Goal: Information Seeking & Learning: Check status

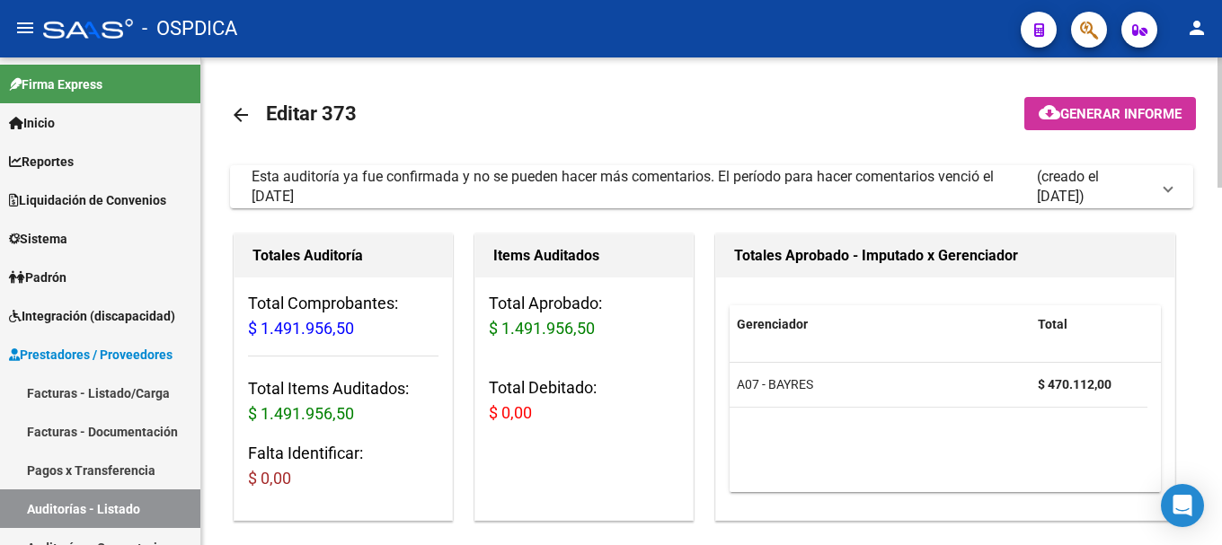
click at [592, 417] on h3 "Total Debitado: $ 0,00" at bounding box center [584, 400] width 190 height 50
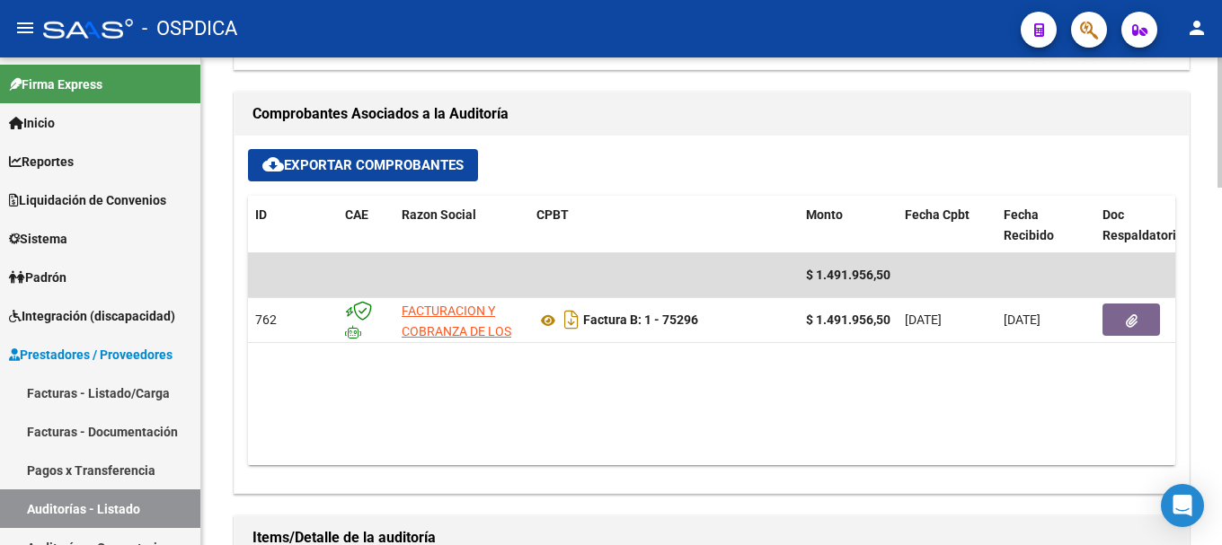
scroll to position [705, 0]
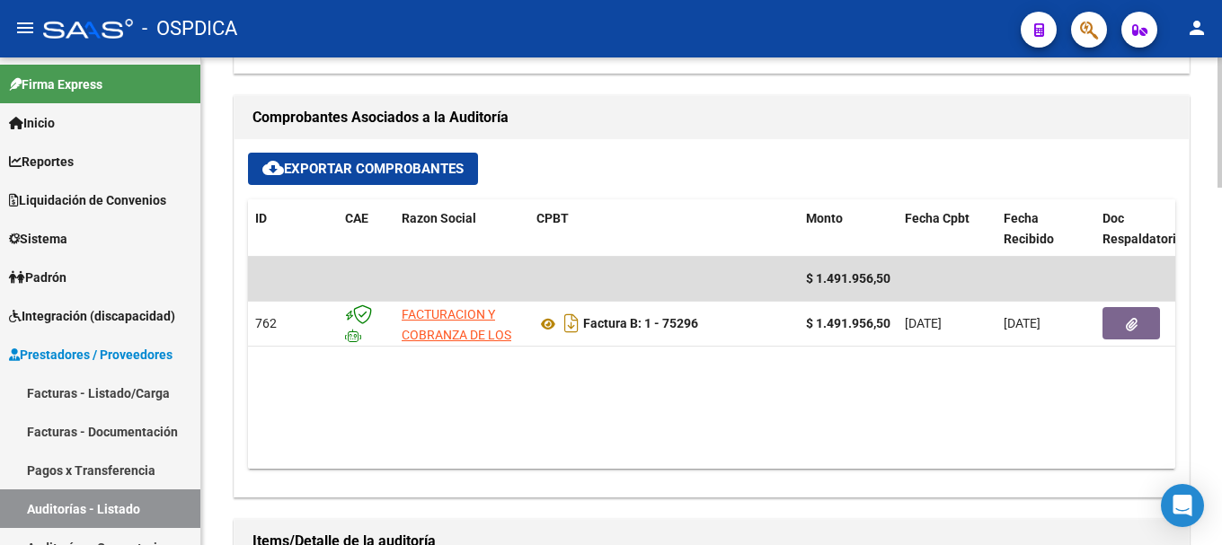
click at [1221, 344] on div at bounding box center [1219, 311] width 4 height 130
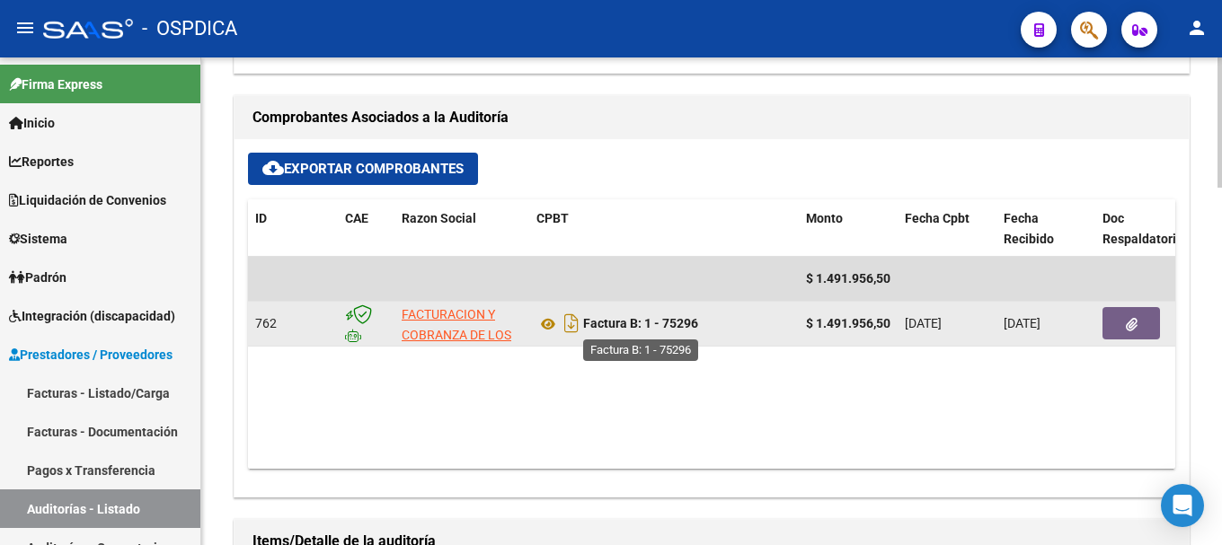
drag, startPoint x: 704, startPoint y: 320, endPoint x: 654, endPoint y: 326, distance: 50.7
click at [654, 326] on div "Factura B: 1 - 75296" at bounding box center [663, 323] width 255 height 29
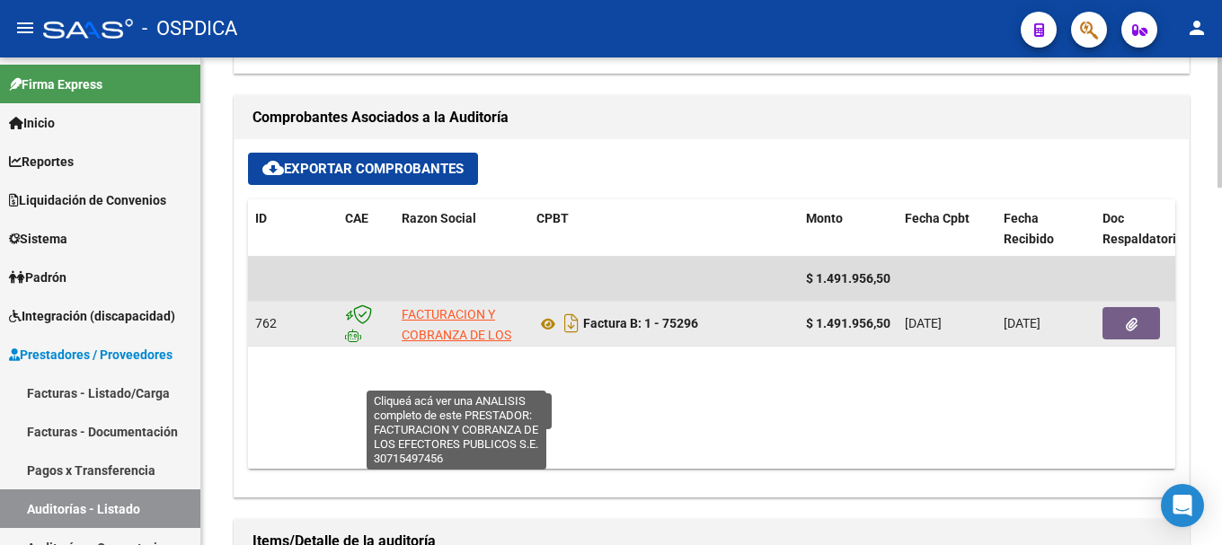
click at [441, 314] on span "FACTURACION Y COBRANZA DE LOS EFECTORES PUBLICOS S.E." at bounding box center [456, 344] width 110 height 75
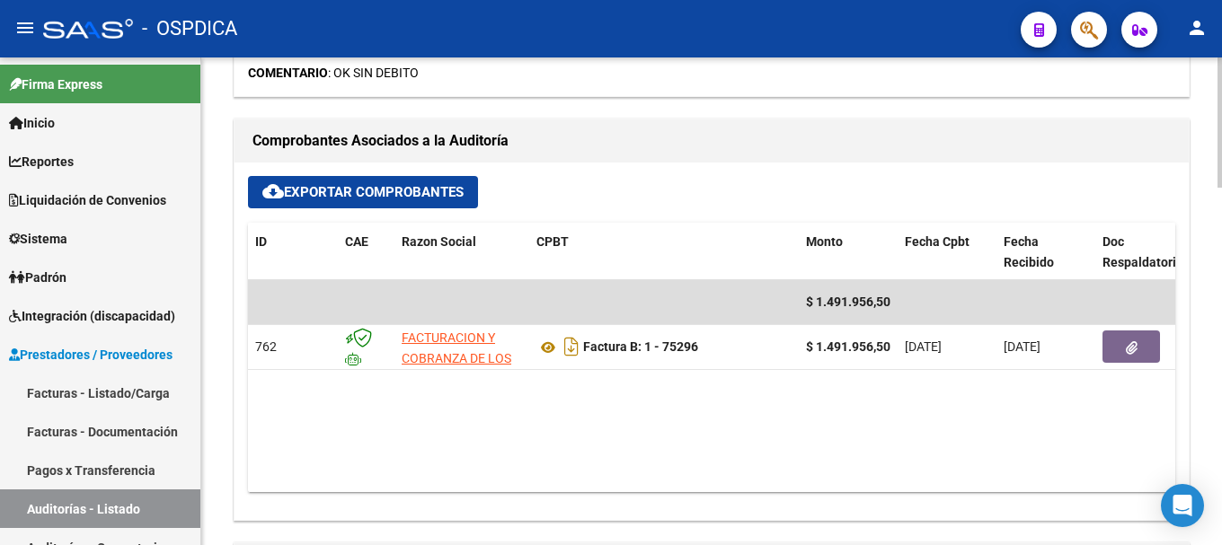
scroll to position [688, 0]
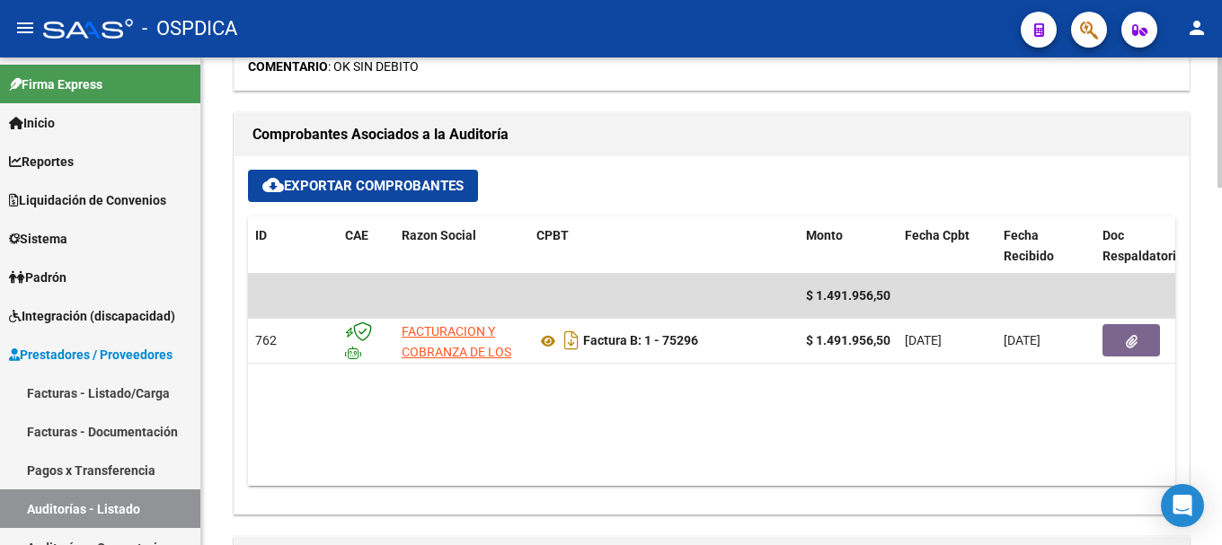
click at [1218, 309] on div at bounding box center [1219, 307] width 4 height 130
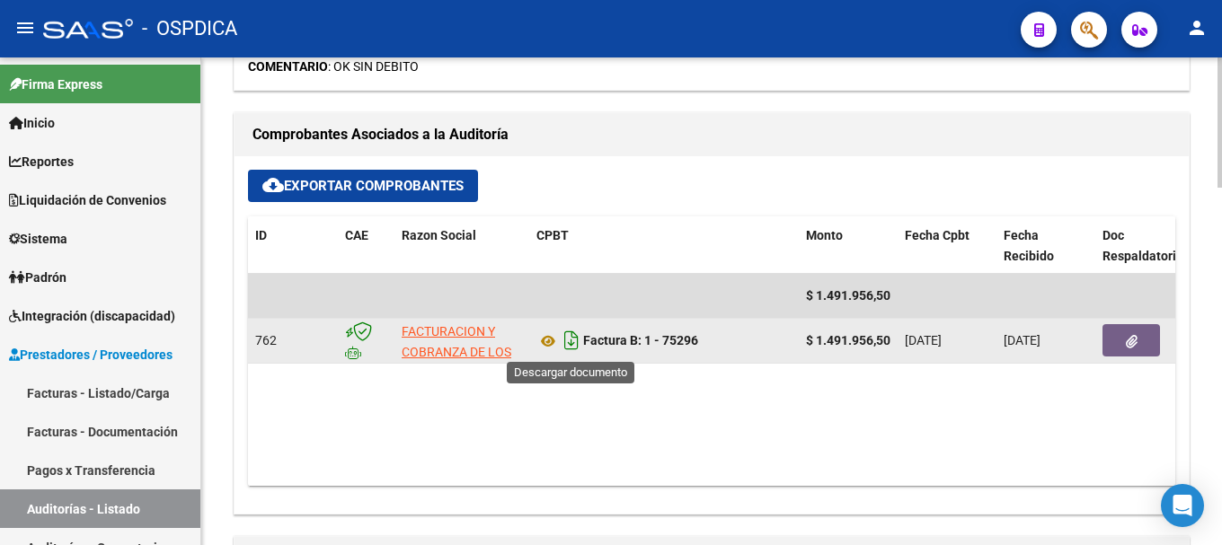
click at [571, 340] on icon "Descargar documento" at bounding box center [571, 340] width 23 height 29
drag, startPoint x: 897, startPoint y: 335, endPoint x: 814, endPoint y: 340, distance: 83.7
click at [814, 340] on div "762 FACTURACION Y COBRANZA DE LOS EFECTORES PUBLICOS S.E. Factura B: 1 - 75296 …" at bounding box center [1053, 341] width 1610 height 45
drag, startPoint x: 816, startPoint y: 340, endPoint x: 897, endPoint y: 340, distance: 81.7
click at [897, 340] on div "762 FACTURACION Y COBRANZA DE LOS EFECTORES PUBLICOS S.E. Factura B: 1 - 75296 …" at bounding box center [1053, 341] width 1610 height 45
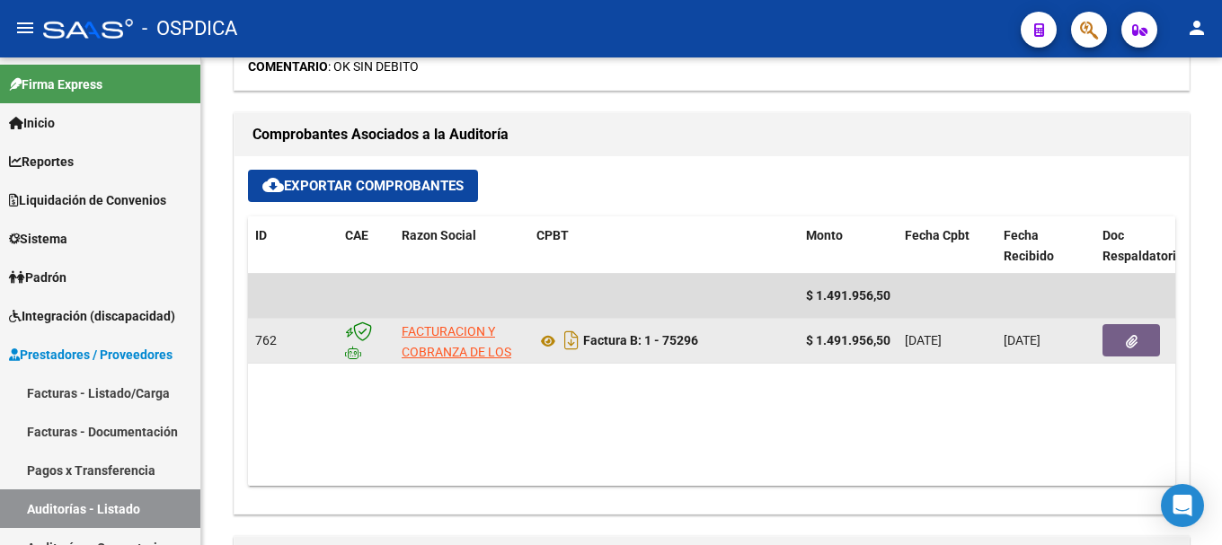
copy div "$ 1.491.956,50"
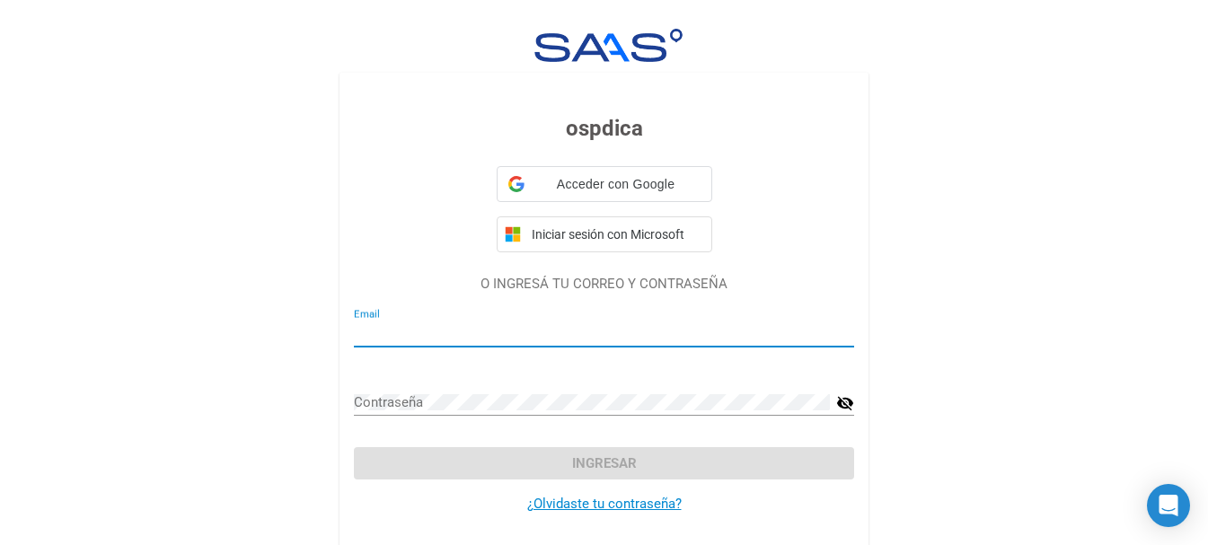
type input "tamarasaucedo@grupodbp.com.ar"
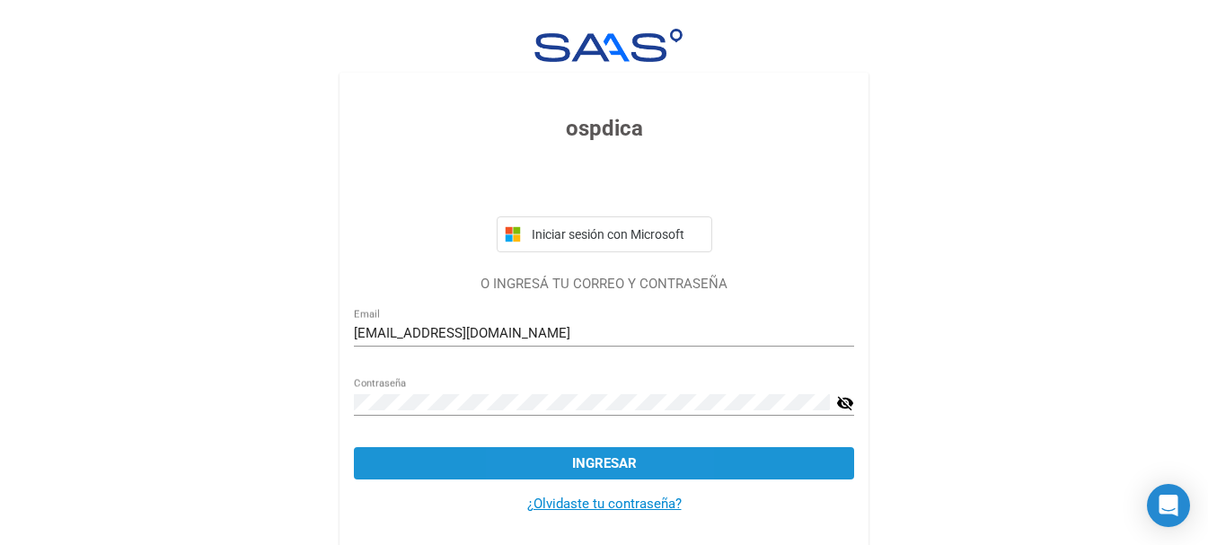
click at [557, 470] on button "Ingresar" at bounding box center [604, 463] width 500 height 32
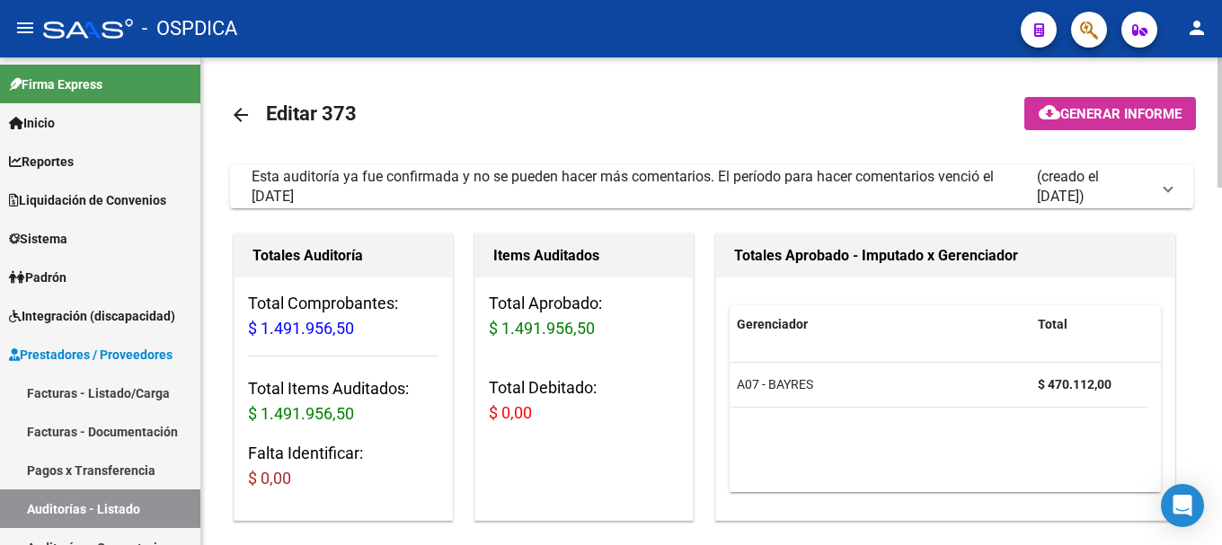
click at [234, 116] on mat-icon "arrow_back" at bounding box center [241, 115] width 22 height 22
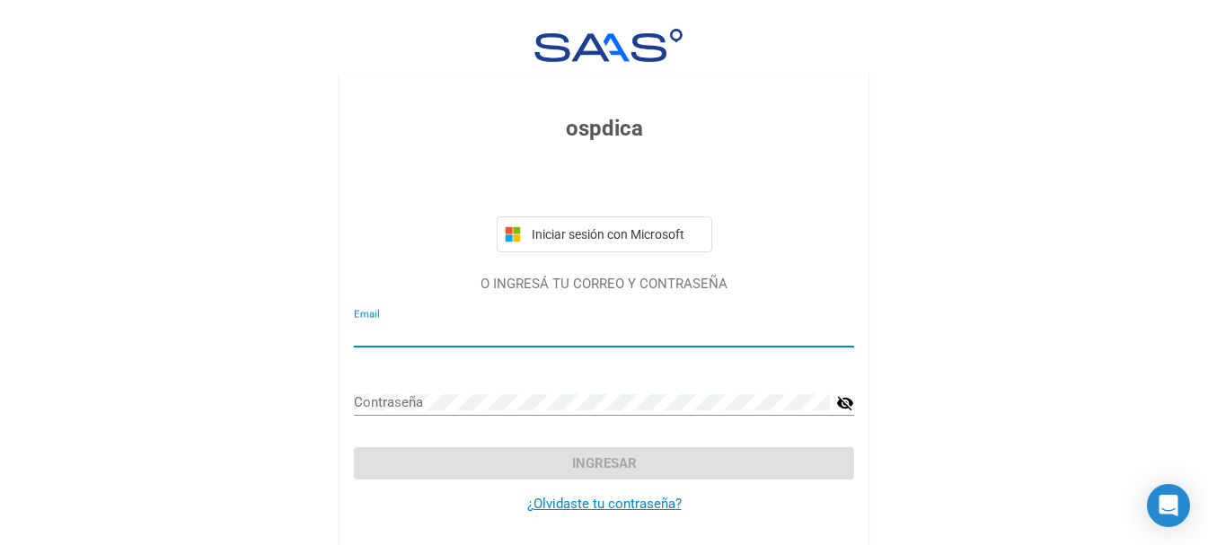
type input "tamarasaucedo@grupodbp.com.ar"
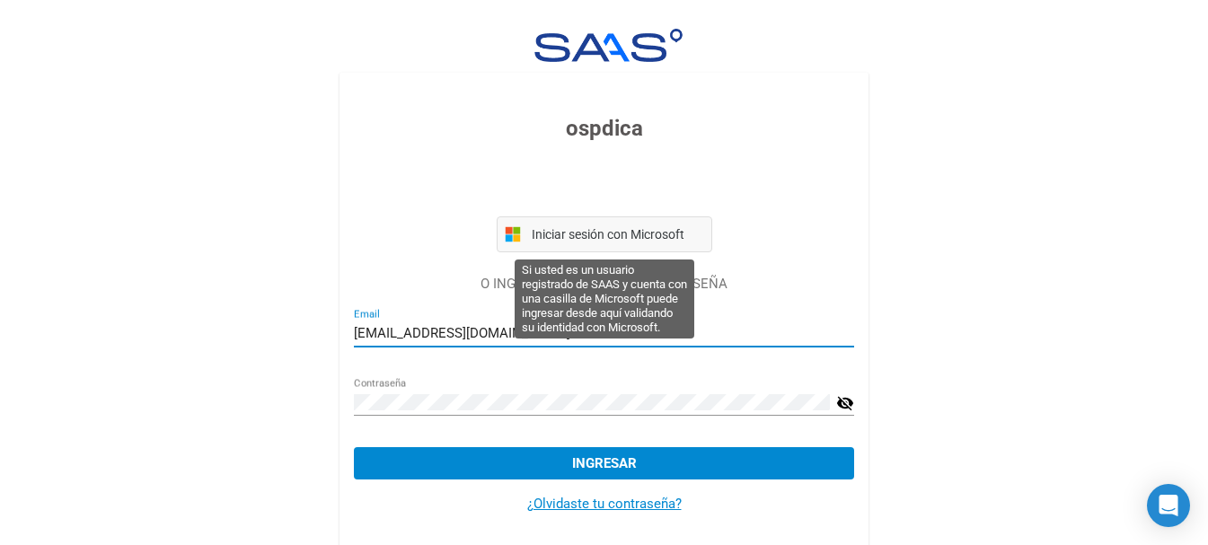
click at [622, 234] on span "Iniciar sesión con Microsoft" at bounding box center [616, 234] width 176 height 14
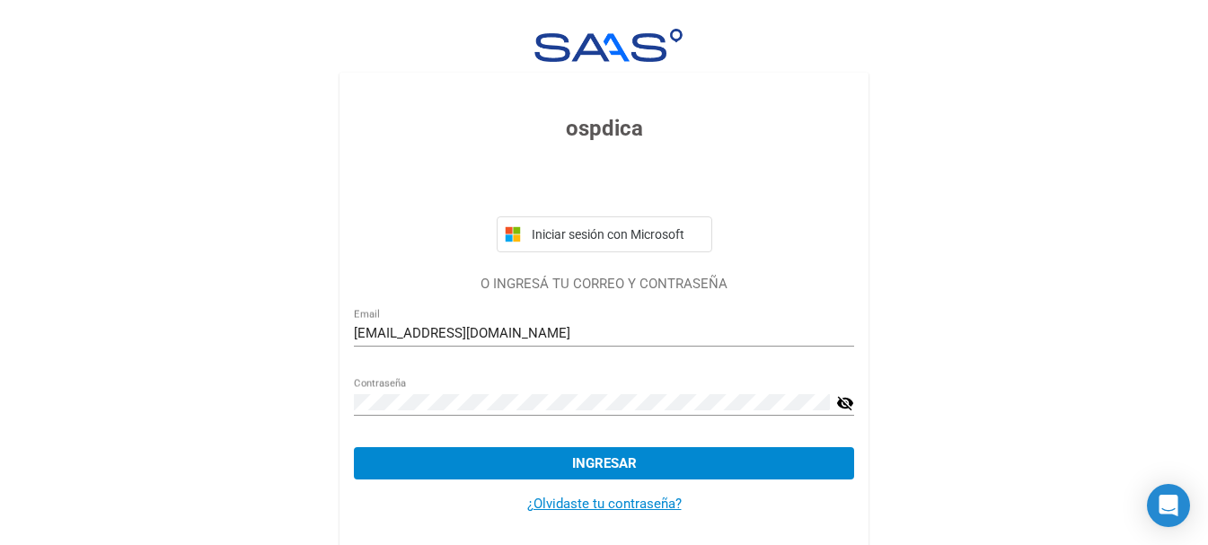
click at [556, 288] on p "O INGRESÁ TU CORREO Y CONTRASEÑA" at bounding box center [604, 284] width 500 height 21
click at [580, 465] on span "Ingresar" at bounding box center [604, 463] width 65 height 16
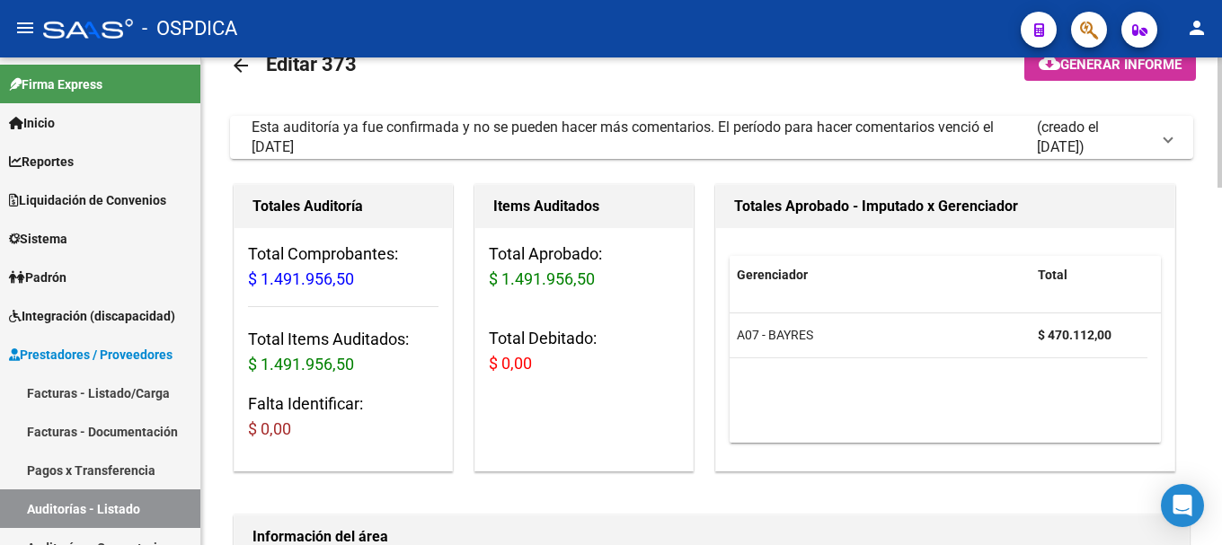
scroll to position [90, 0]
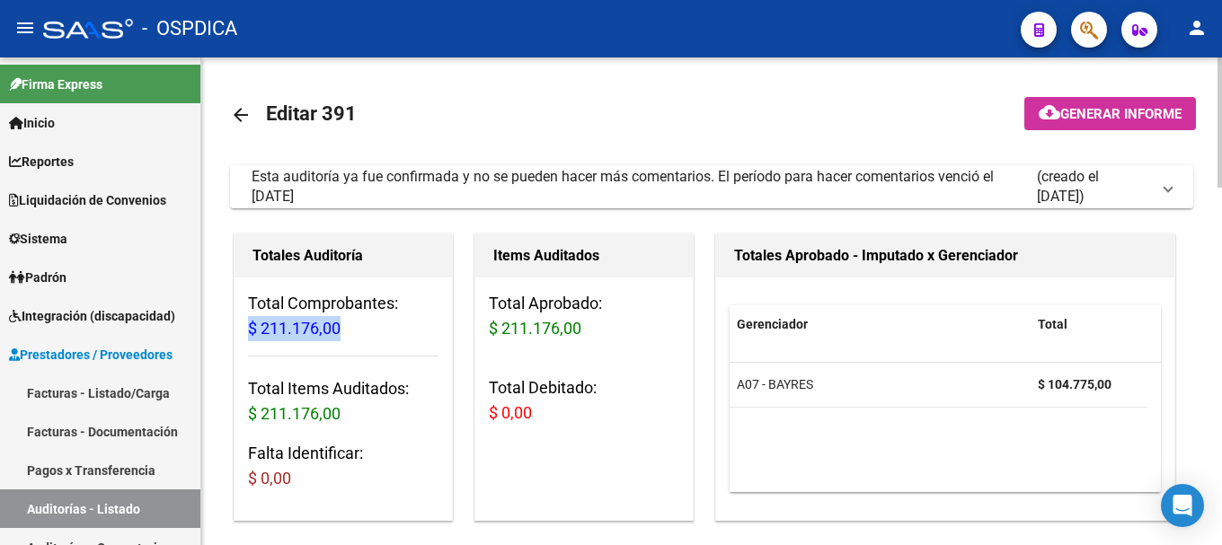
drag, startPoint x: 347, startPoint y: 327, endPoint x: 242, endPoint y: 318, distance: 105.5
click at [242, 318] on div "Total Comprobantes: $ 211.176,00 Total Items Auditados: $ 211.176,00 Falta Iden…" at bounding box center [342, 399] width 217 height 242
copy span "$ 211.176,00"
click at [650, 437] on div "Total Aprobado: $ 211.176,00 Total Debitado: $ 0,00" at bounding box center [583, 366] width 217 height 176
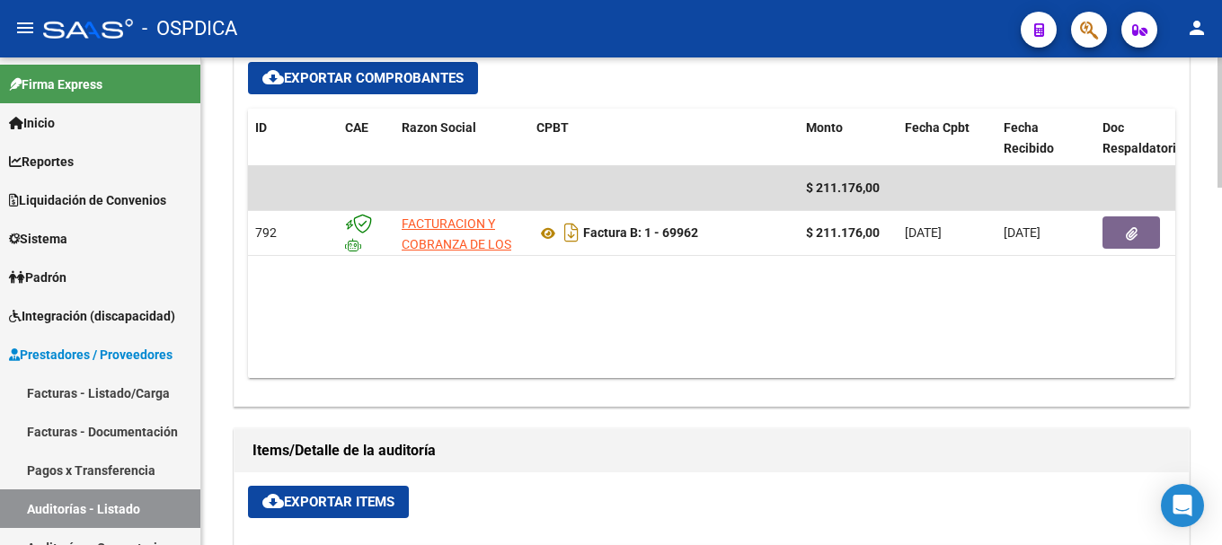
scroll to position [802, 0]
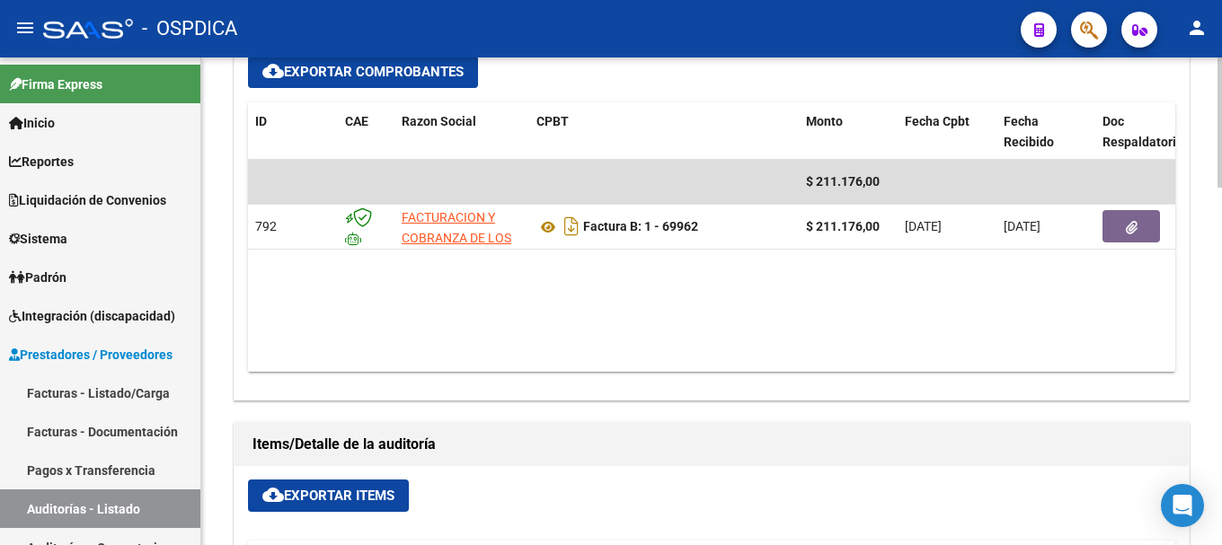
click at [1221, 303] on div at bounding box center [1219, 337] width 4 height 130
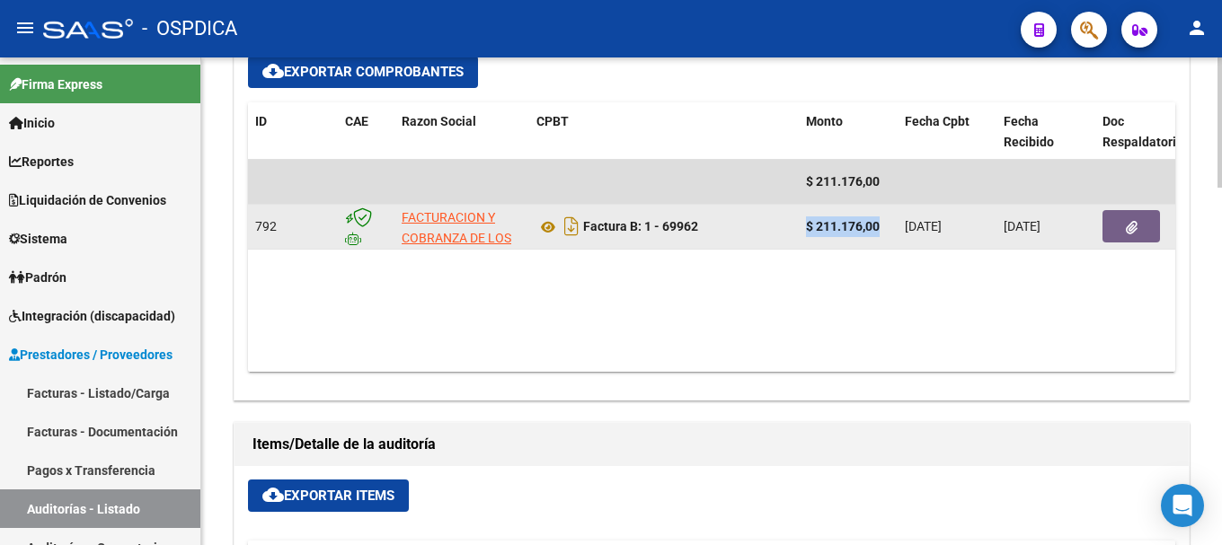
drag, startPoint x: 888, startPoint y: 218, endPoint x: 801, endPoint y: 217, distance: 87.1
click at [801, 217] on datatable-body-cell "$ 211.176,00" at bounding box center [848, 227] width 99 height 44
copy strong "$ 211.176,00"
click at [570, 221] on icon "Descargar documento" at bounding box center [571, 226] width 23 height 29
drag, startPoint x: 705, startPoint y: 221, endPoint x: 661, endPoint y: 221, distance: 44.0
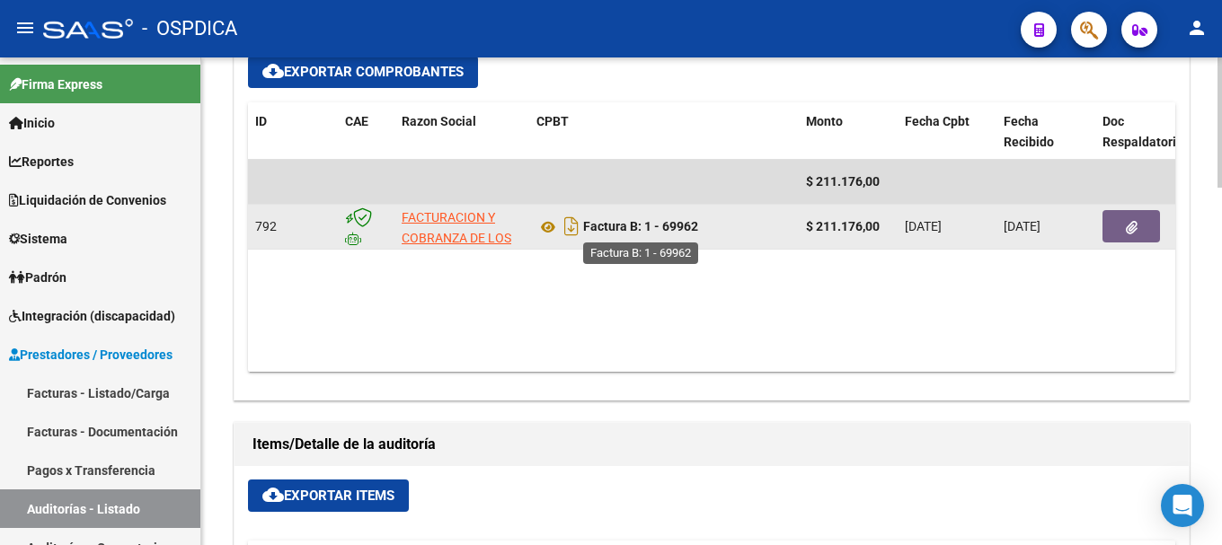
click at [661, 221] on div "Factura B: 1 - 69962" at bounding box center [663, 226] width 255 height 29
copy strong "69962"
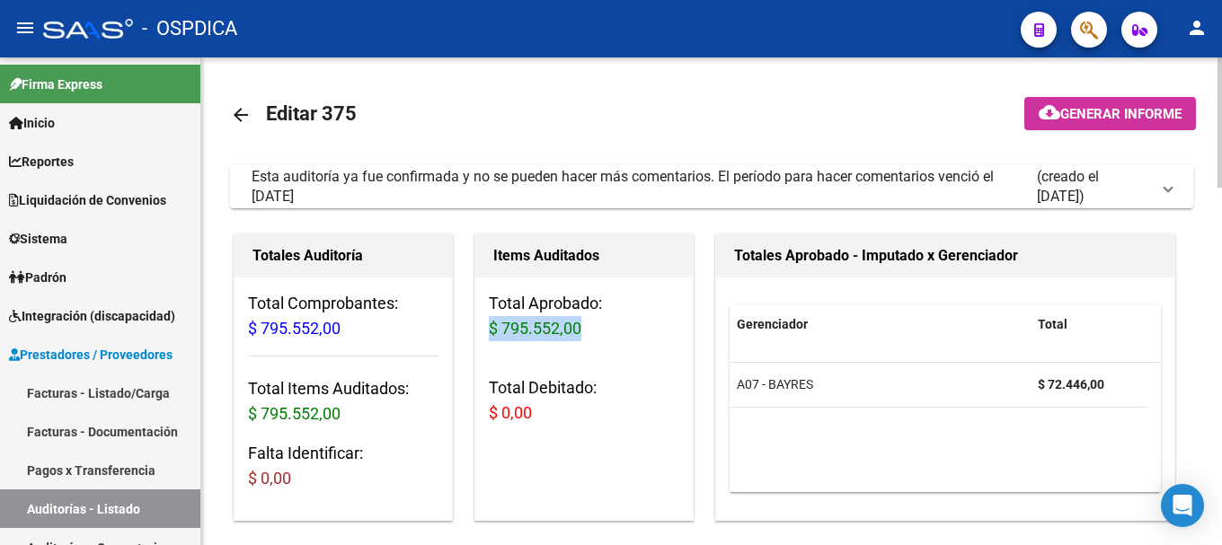
drag, startPoint x: 604, startPoint y: 327, endPoint x: 487, endPoint y: 332, distance: 116.9
click at [487, 332] on div "Total Aprobado: $ 795.552,00 Total Debitado: $ 0,00" at bounding box center [583, 366] width 217 height 176
copy span "$ 795.552,00"
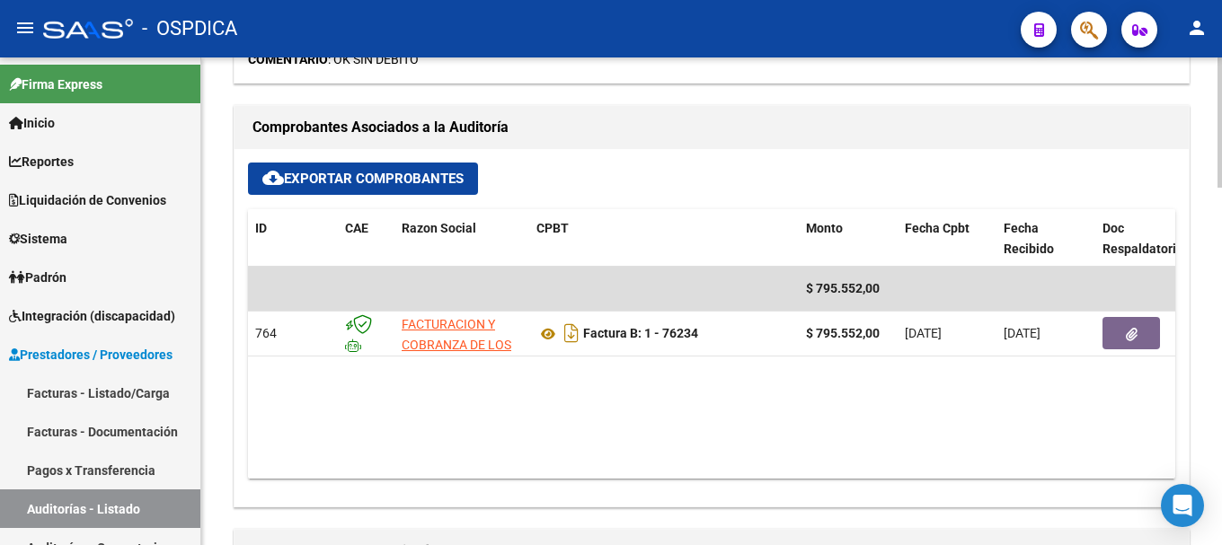
scroll to position [701, 0]
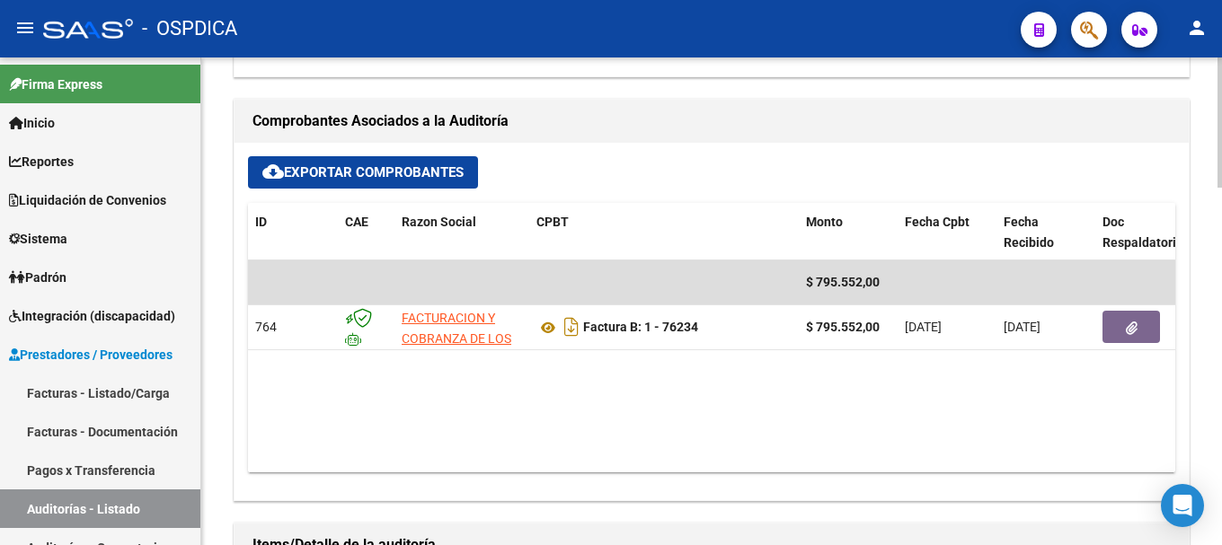
click at [1221, 289] on div at bounding box center [1219, 310] width 4 height 130
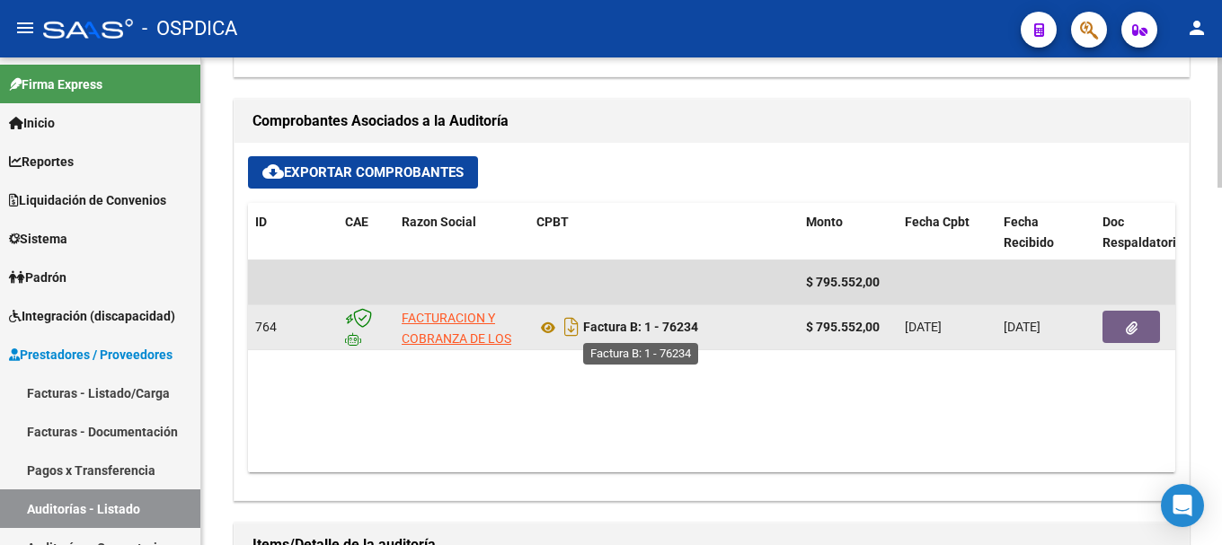
drag, startPoint x: 710, startPoint y: 317, endPoint x: 659, endPoint y: 324, distance: 50.8
click at [659, 324] on div "Factura B: 1 - 76234" at bounding box center [663, 327] width 255 height 29
copy strong "76234"
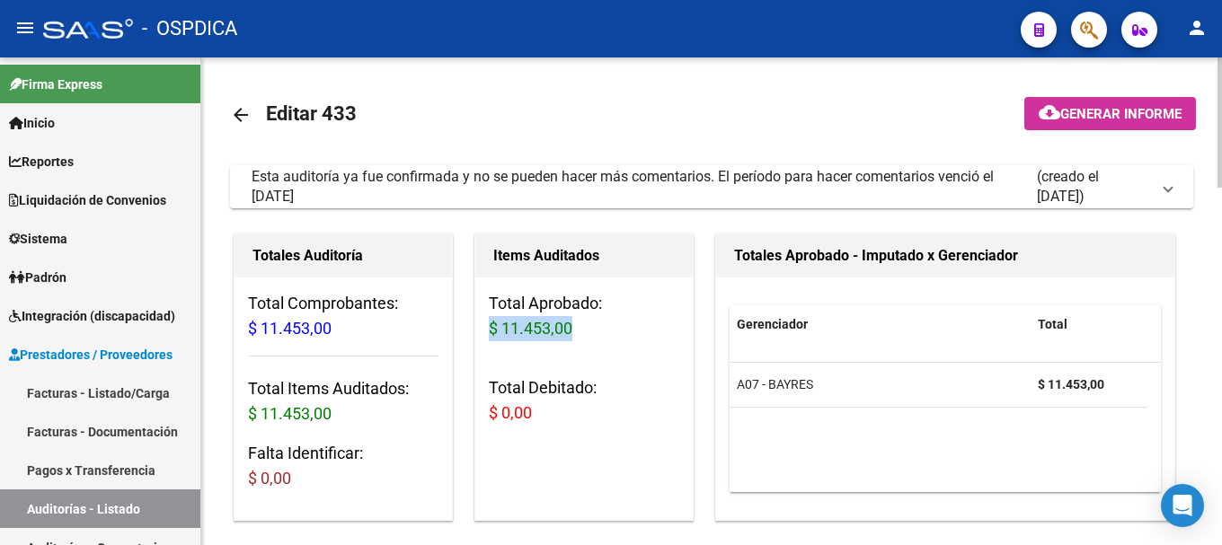
drag, startPoint x: 582, startPoint y: 325, endPoint x: 488, endPoint y: 322, distance: 94.3
click at [488, 322] on div "Total Aprobado: $ 11.453,00 Total Debitado: $ 0,00" at bounding box center [583, 366] width 217 height 176
copy span "$ 11.453,00"
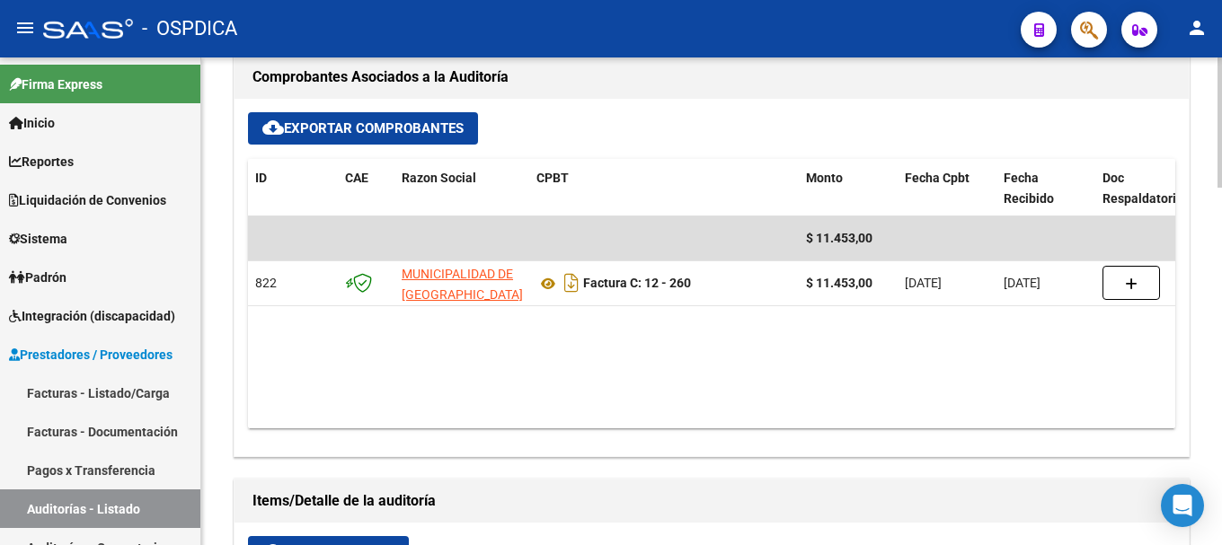
scroll to position [755, 0]
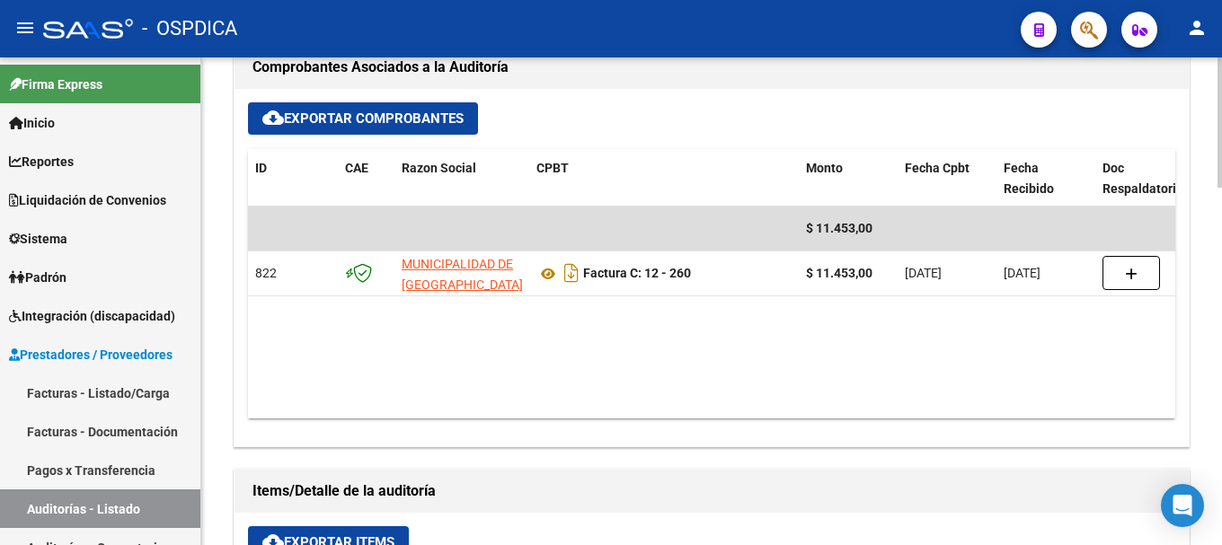
click at [1221, 321] on div at bounding box center [1219, 325] width 4 height 130
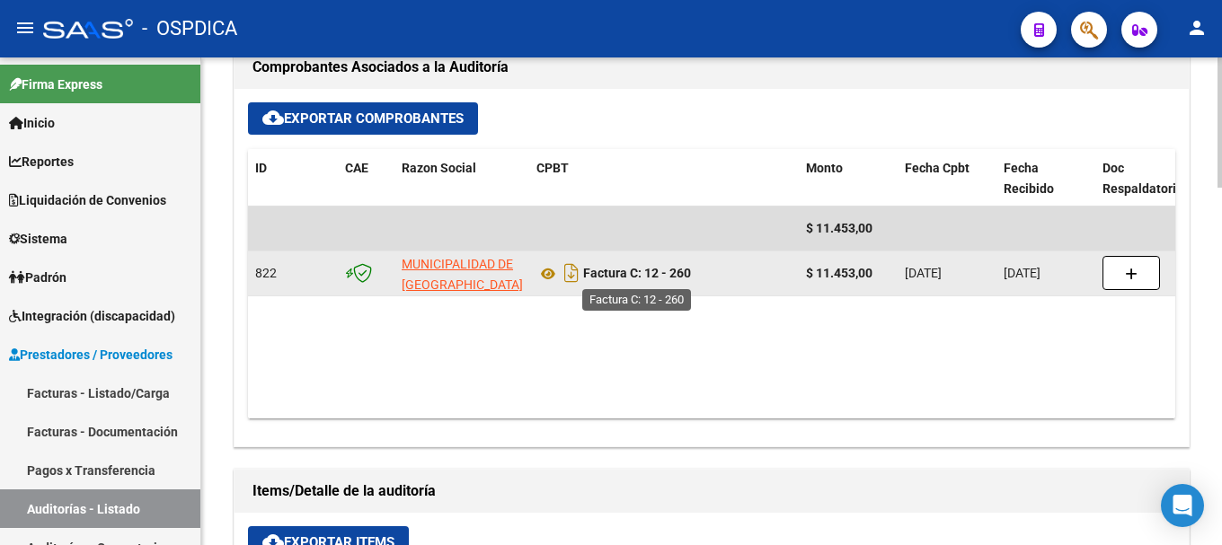
drag, startPoint x: 691, startPoint y: 268, endPoint x: 668, endPoint y: 269, distance: 22.5
click at [668, 269] on div "Factura C: 12 - 260" at bounding box center [663, 273] width 255 height 29
copy strong "260"
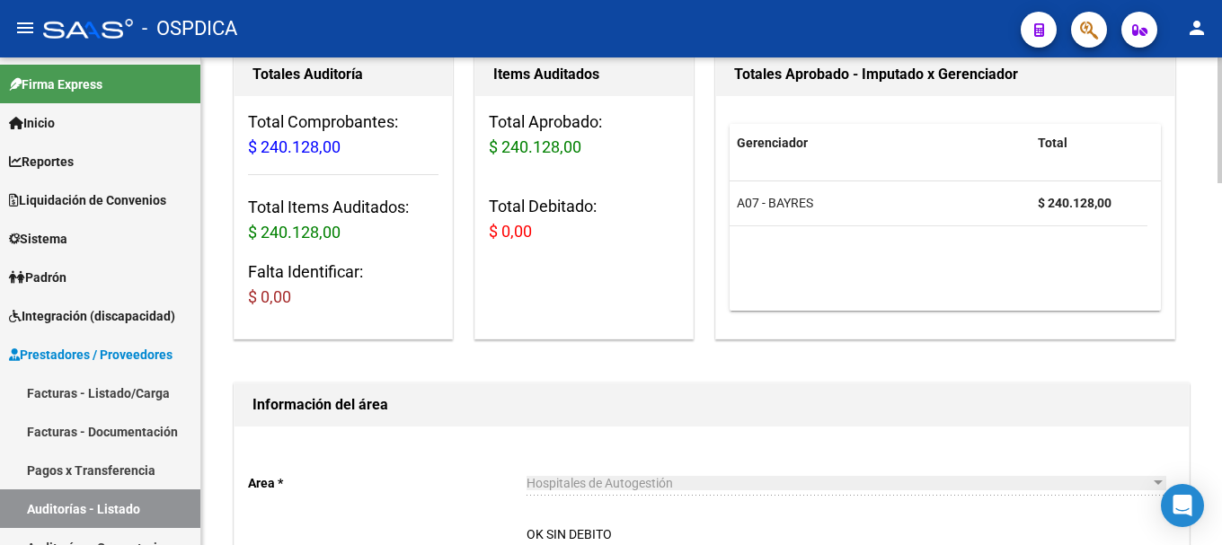
click at [1221, 189] on div at bounding box center [1219, 167] width 4 height 126
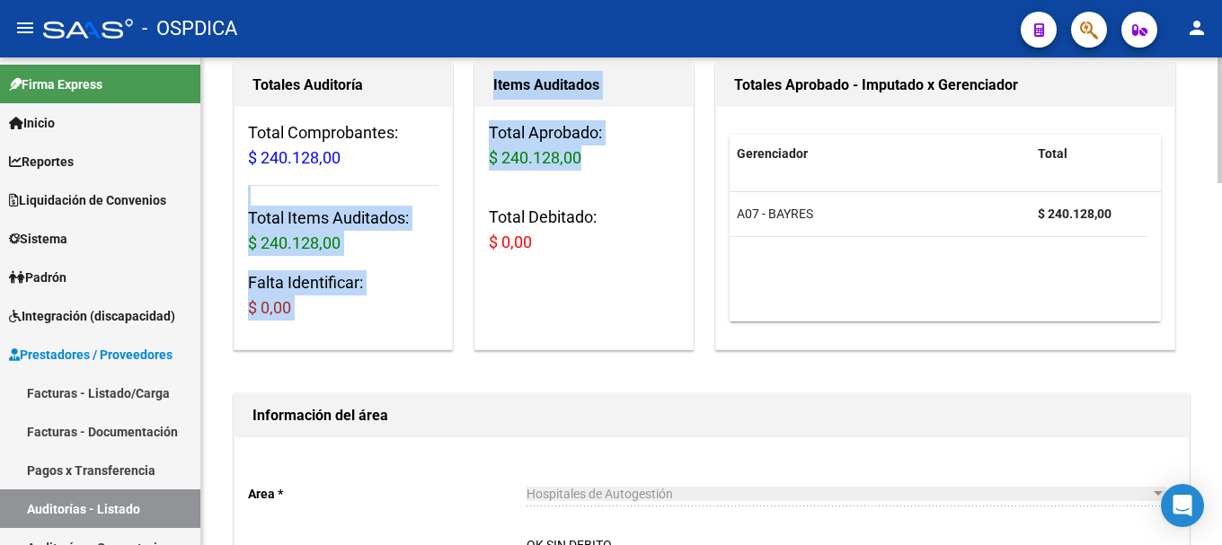
drag, startPoint x: 633, startPoint y: 156, endPoint x: 458, endPoint y: 152, distance: 175.2
click at [458, 152] on div "Totales Auditoría Total Comprobantes: $ 240.128,00 Total Items Auditados: $ 240…" at bounding box center [711, 206] width 963 height 295
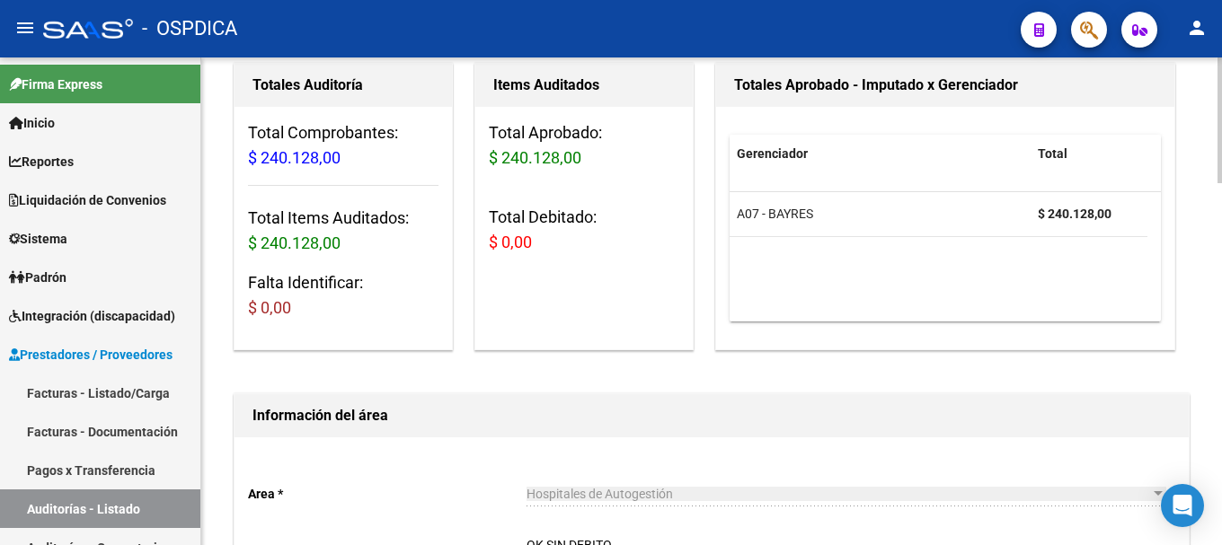
click at [482, 174] on div "Total Aprobado: $ 240.128,00 Total Debitado: $ 0,00" at bounding box center [583, 195] width 217 height 176
drag, startPoint x: 595, startPoint y: 163, endPoint x: 486, endPoint y: 158, distance: 108.8
click at [486, 158] on div "Total Aprobado: $ 240.128,00 Total Debitado: $ 0,00" at bounding box center [583, 195] width 217 height 176
copy span "$ 240.128,00"
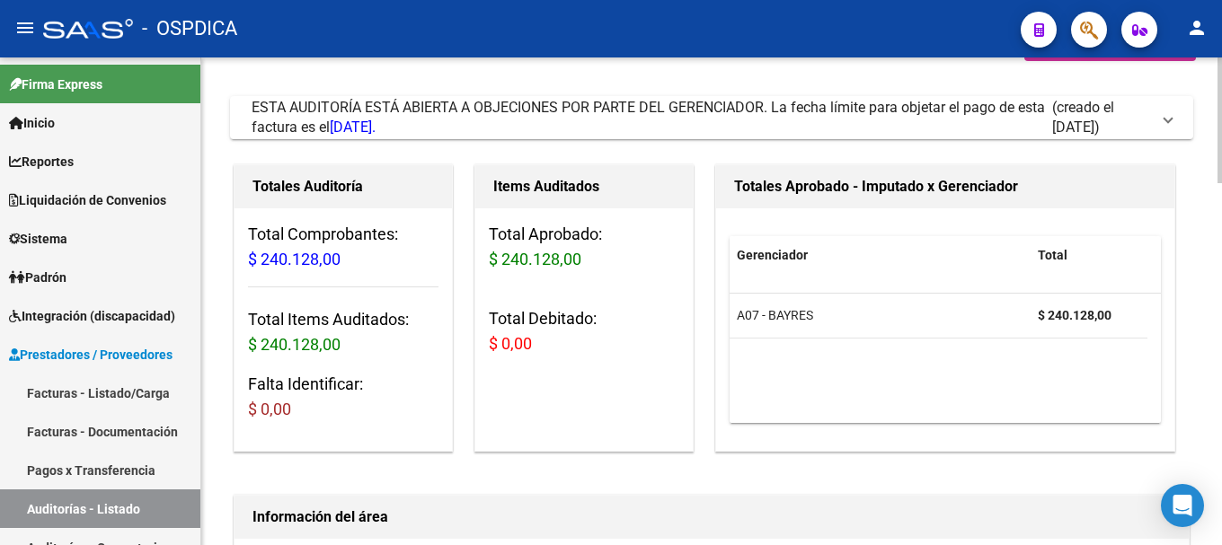
scroll to position [0, 0]
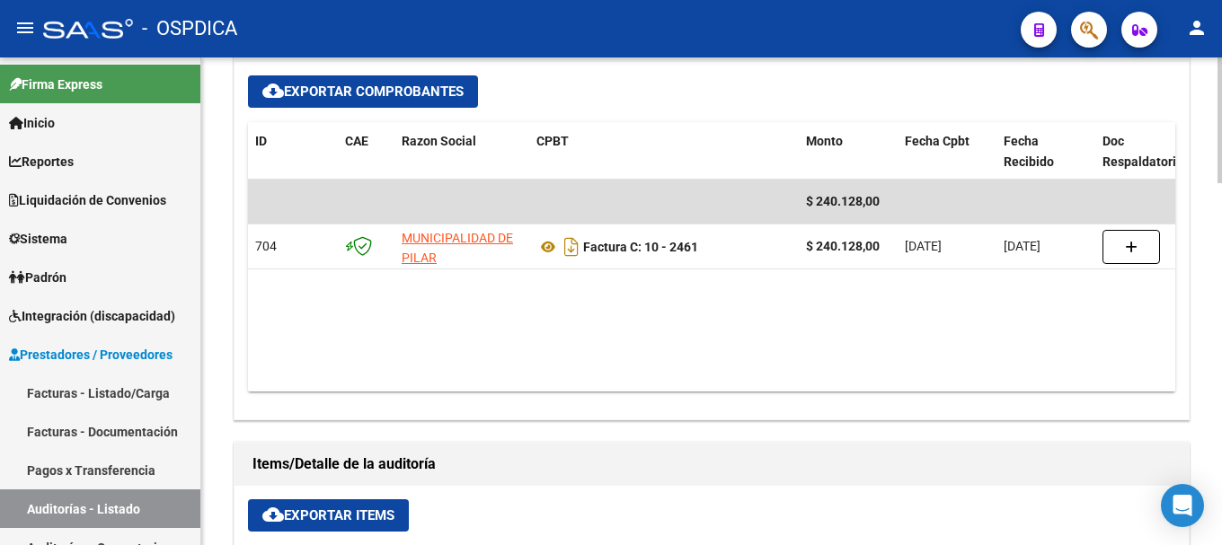
click at [1221, 377] on div at bounding box center [1219, 341] width 4 height 126
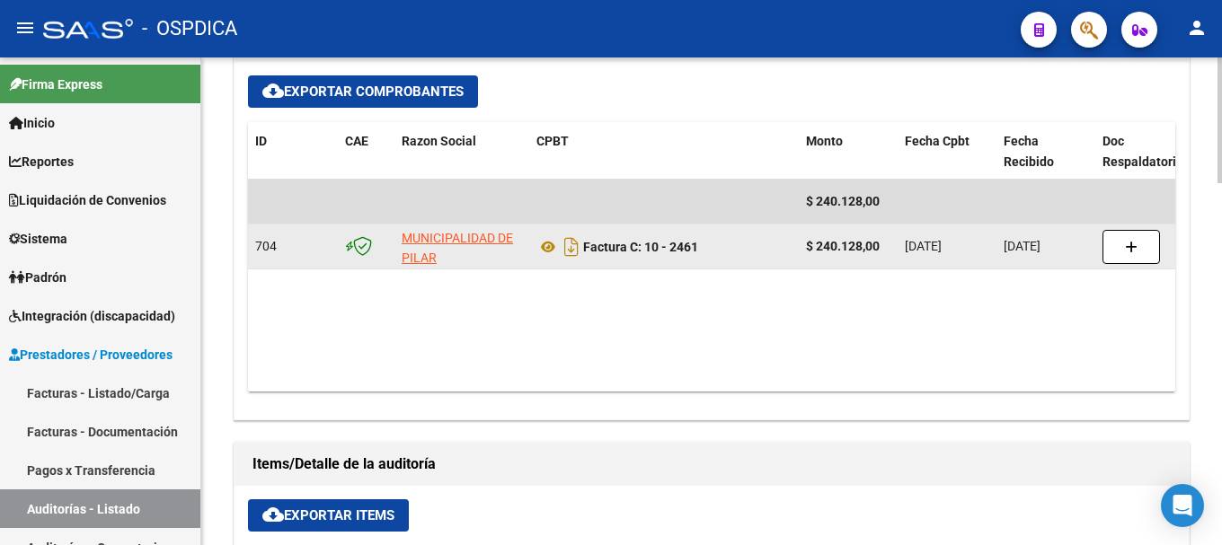
scroll to position [859, 0]
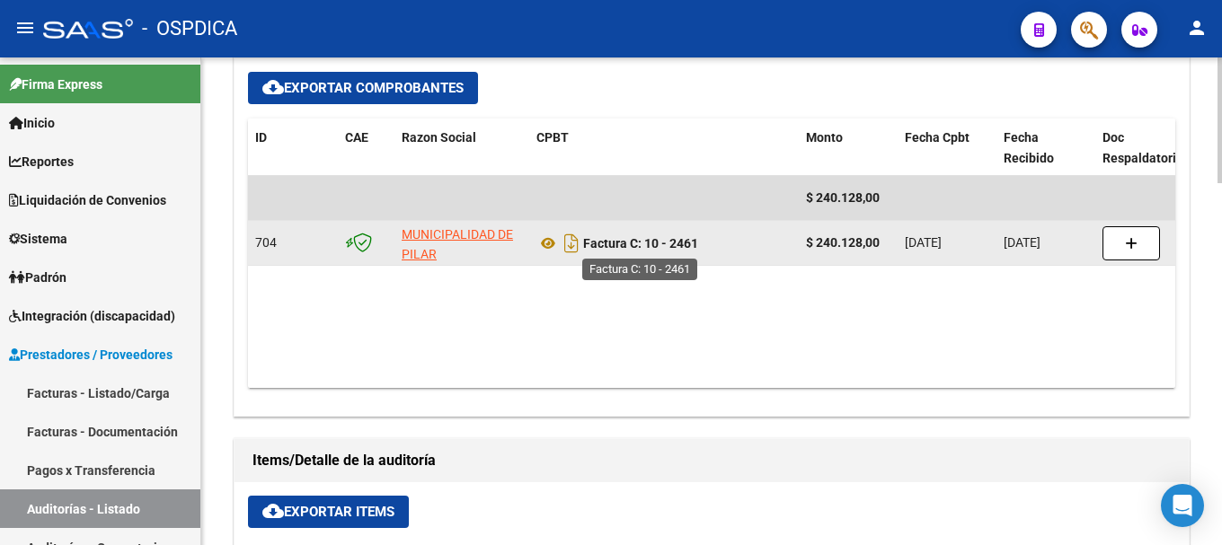
drag, startPoint x: 720, startPoint y: 241, endPoint x: 669, endPoint y: 245, distance: 51.4
click at [669, 243] on div "Factura C: 10 - 2461" at bounding box center [663, 243] width 255 height 29
copy strong "2461"
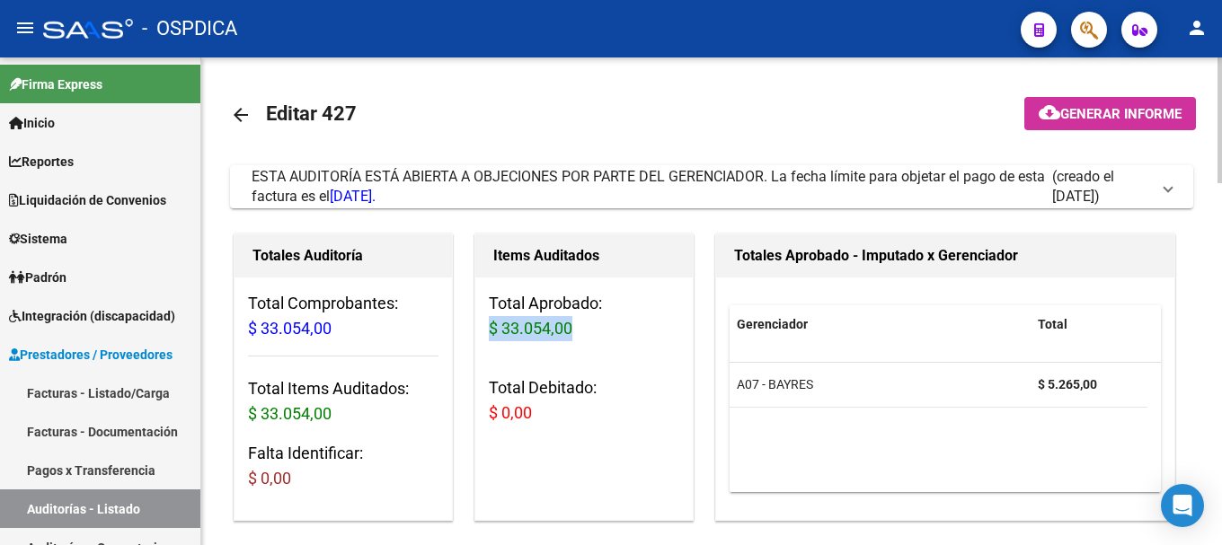
drag, startPoint x: 587, startPoint y: 322, endPoint x: 478, endPoint y: 331, distance: 109.9
click at [478, 331] on div "Total Aprobado: $ 33.054,00 Total Debitado: $ 0,00" at bounding box center [583, 366] width 217 height 176
copy span "$ 33.054,00"
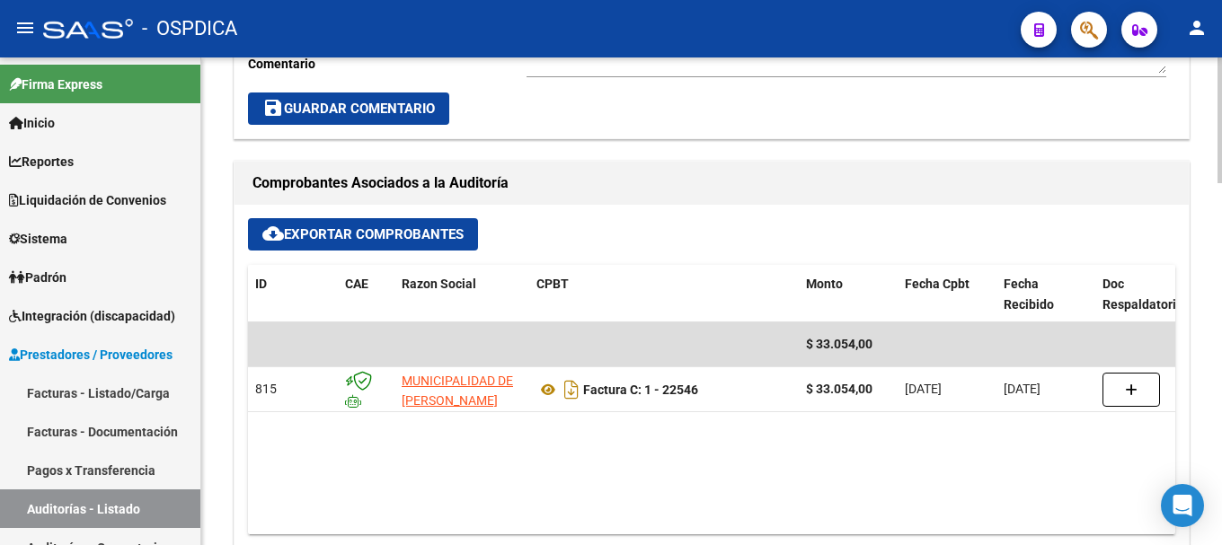
scroll to position [723, 0]
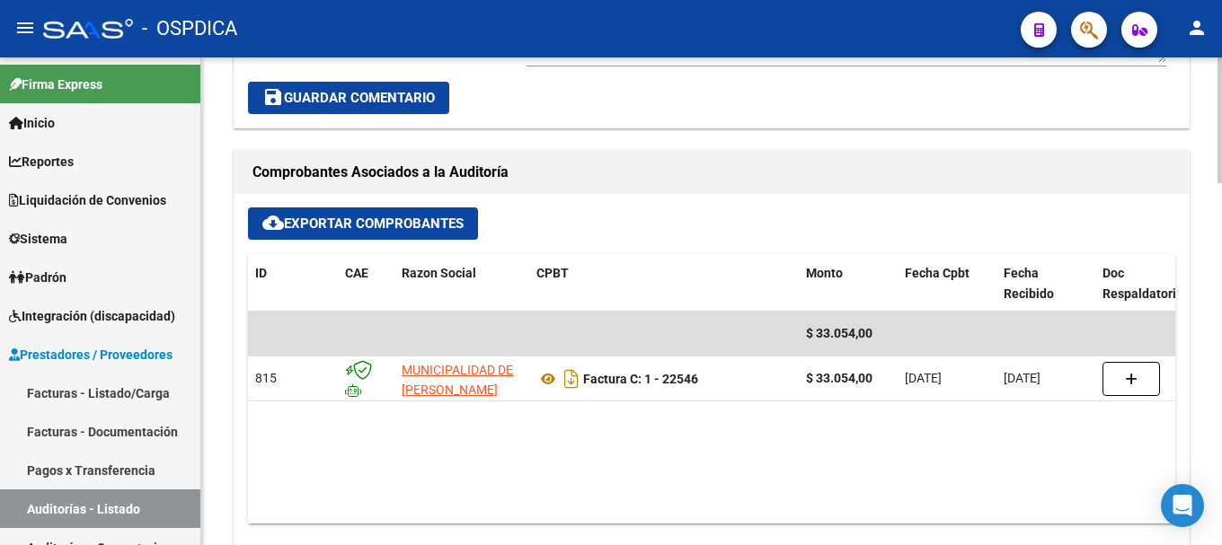
click at [1221, 300] on div at bounding box center [1219, 306] width 4 height 126
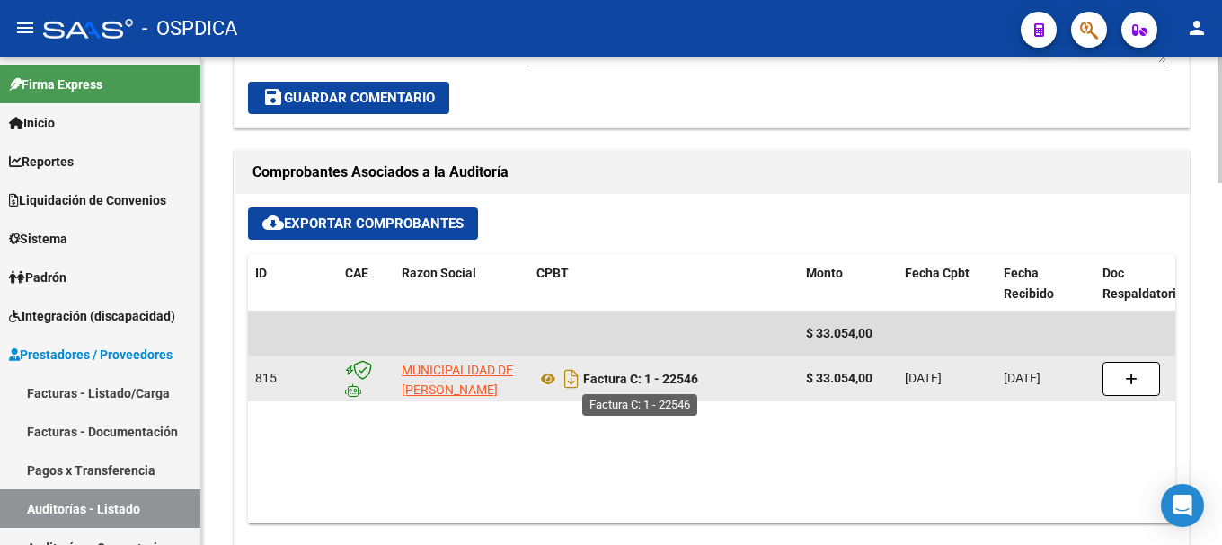
drag, startPoint x: 710, startPoint y: 387, endPoint x: 659, endPoint y: 377, distance: 52.1
click at [659, 377] on div "Factura C: 1 - 22546" at bounding box center [663, 379] width 255 height 29
copy strong "22546"
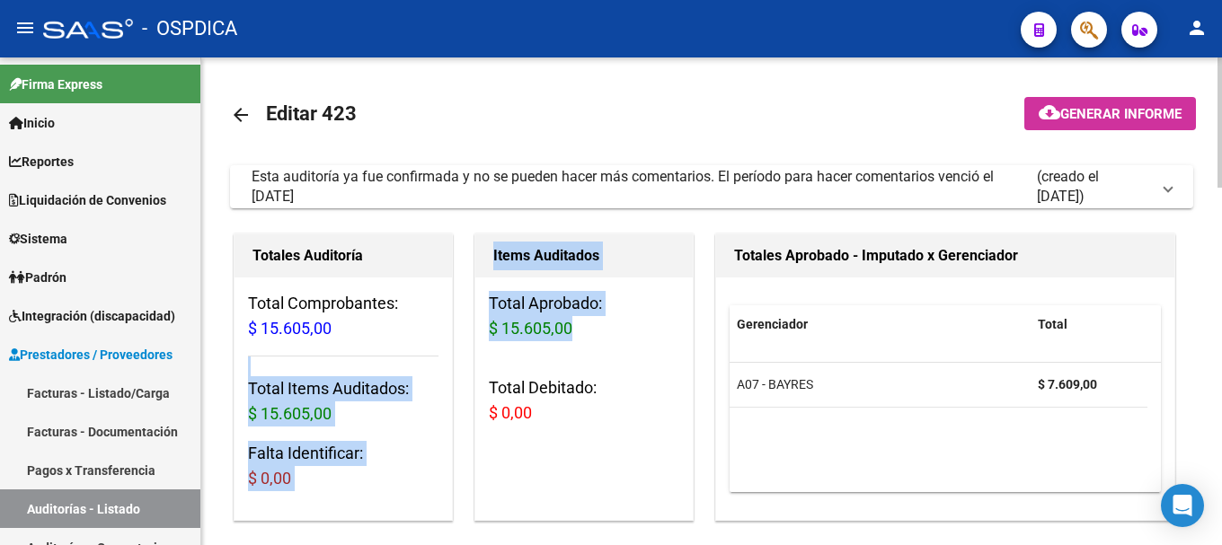
drag, startPoint x: 587, startPoint y: 326, endPoint x: 469, endPoint y: 329, distance: 118.6
click at [469, 329] on div "Totales Auditoría Total Comprobantes: $ 15.605,00 Total Items Auditados: $ 15.6…" at bounding box center [711, 377] width 963 height 295
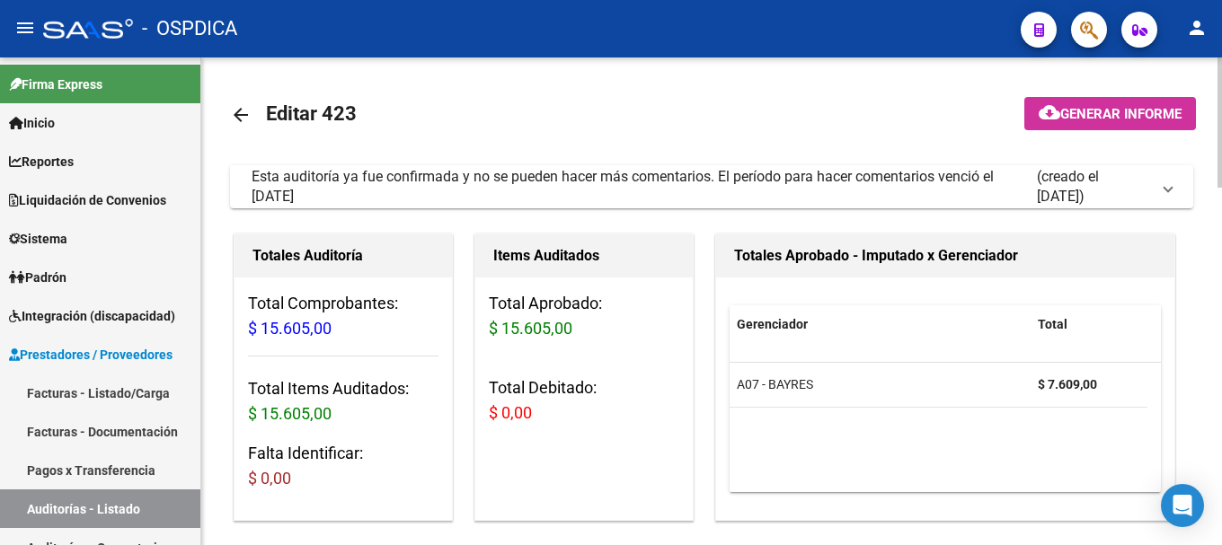
drag, startPoint x: 513, startPoint y: 342, endPoint x: 522, endPoint y: 343, distance: 9.0
click at [516, 343] on div "Total Aprobado: $ 15.605,00 Total Debitado: $ 0,00" at bounding box center [583, 366] width 217 height 176
drag, startPoint x: 604, startPoint y: 319, endPoint x: 477, endPoint y: 321, distance: 127.6
click at [477, 321] on div "Total Aprobado: $ 15.605,00 Total Debitado: $ 0,00" at bounding box center [583, 366] width 217 height 176
copy span "$ 15.605,00"
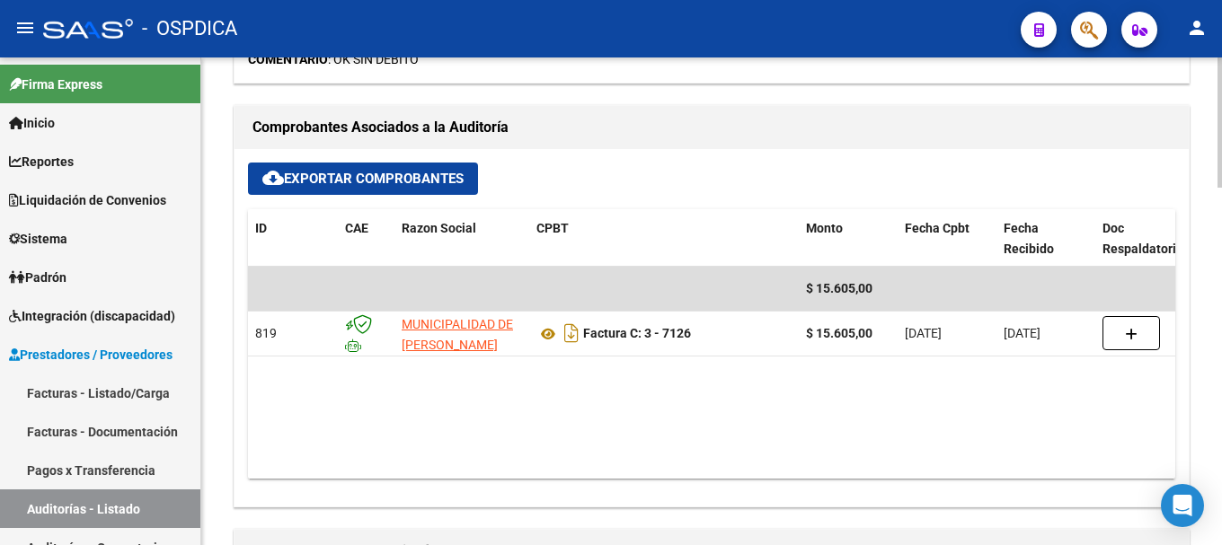
scroll to position [728, 0]
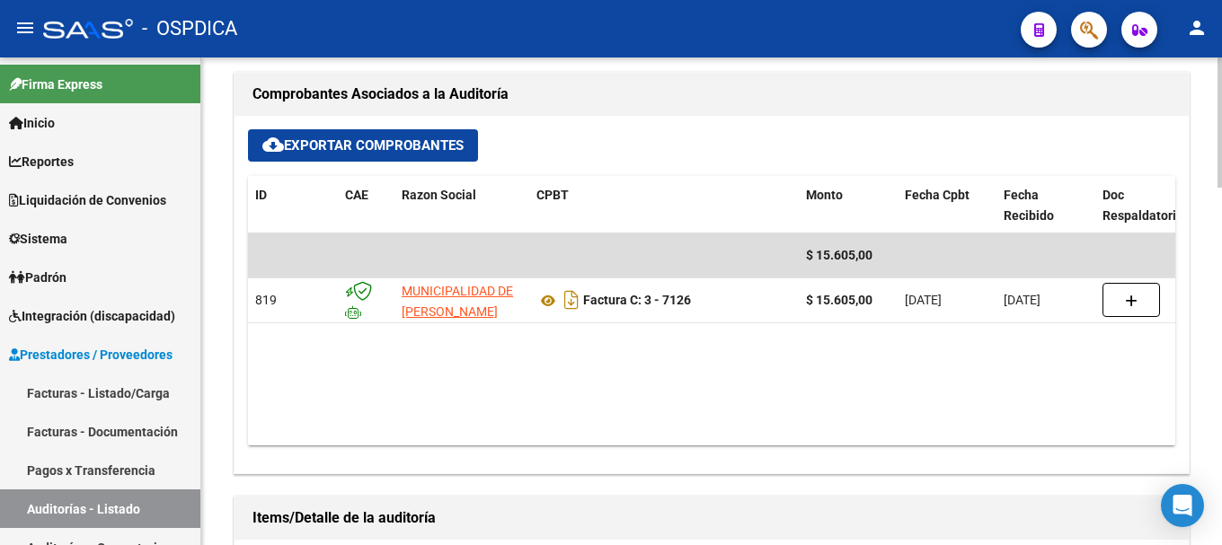
click at [1221, 282] on div at bounding box center [1219, 317] width 4 height 130
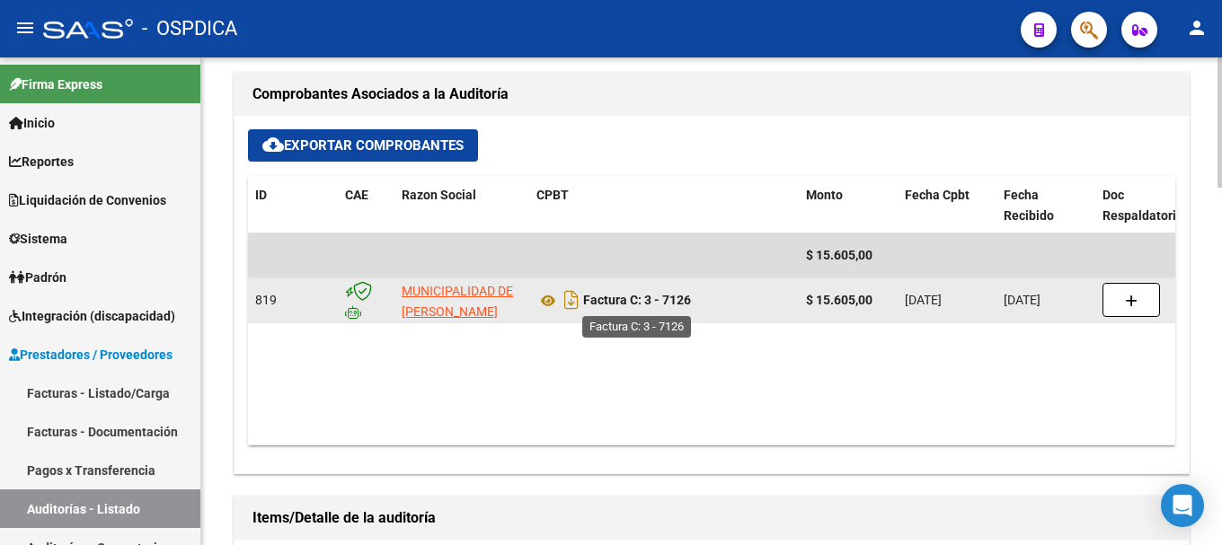
drag, startPoint x: 687, startPoint y: 303, endPoint x: 665, endPoint y: 308, distance: 23.1
click at [665, 308] on div "Factura C: 3 - 7126" at bounding box center [663, 300] width 255 height 29
copy strong "7126"
